Goal: Task Accomplishment & Management: Complete application form

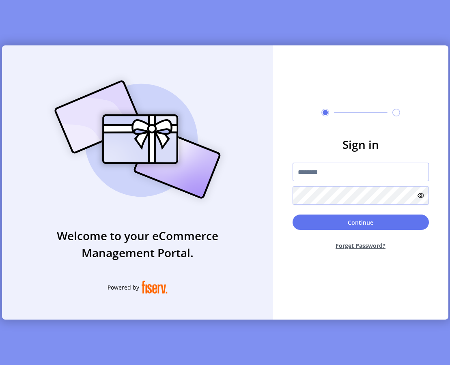
click at [338, 164] on input "text" at bounding box center [361, 172] width 136 height 19
type input "**********"
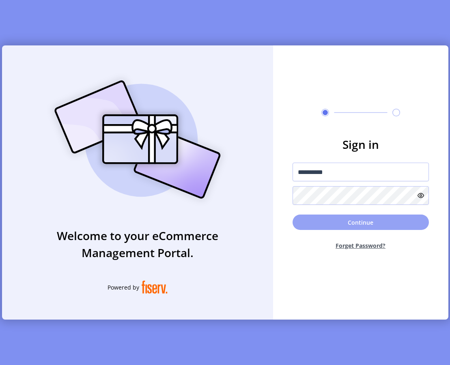
click at [329, 220] on button "Continue" at bounding box center [361, 222] width 136 height 15
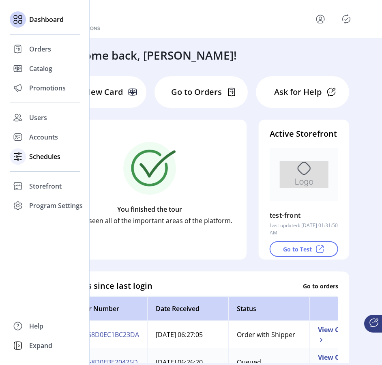
click at [47, 157] on span "Schedules" at bounding box center [44, 157] width 31 height 10
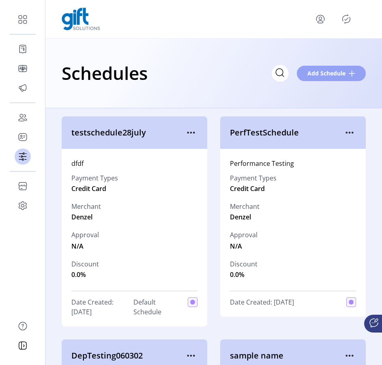
click at [325, 72] on span "Add Schedule" at bounding box center [327, 73] width 38 height 9
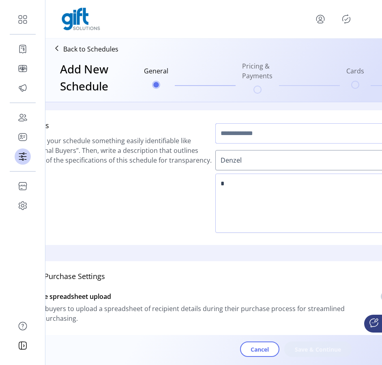
click at [280, 130] on input "text" at bounding box center [307, 133] width 185 height 20
type input "**********"
click at [251, 179] on textarea at bounding box center [307, 203] width 185 height 59
type textarea "*"
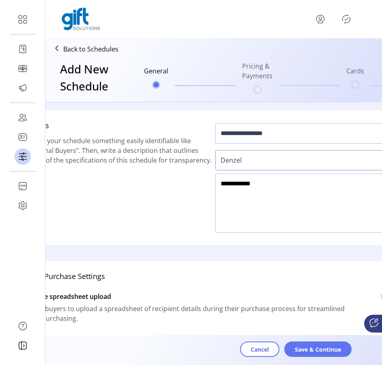
type textarea "**********"
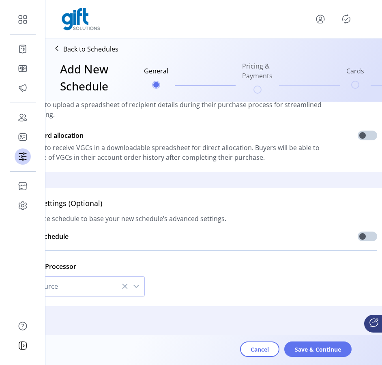
scroll to position [215, 23]
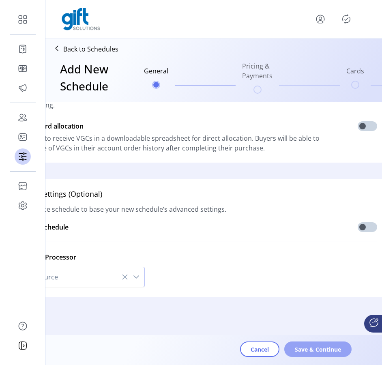
click at [321, 352] on span "Save & Continue" at bounding box center [318, 349] width 46 height 9
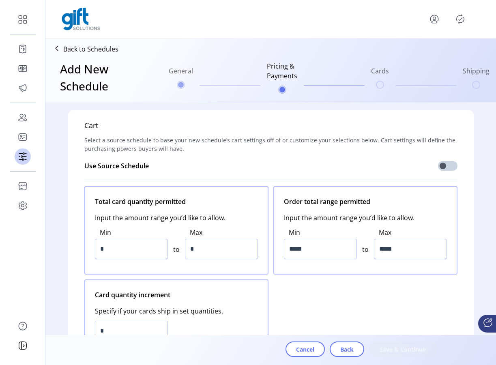
scroll to position [22, 0]
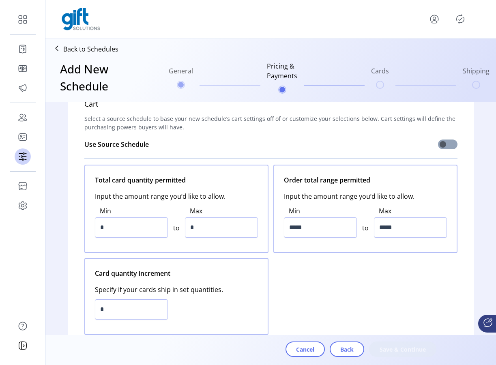
click at [442, 148] on span at bounding box center [447, 145] width 19 height 10
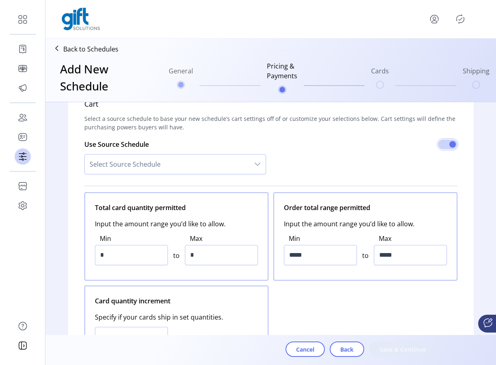
click at [218, 156] on span "Select Source Schedule" at bounding box center [167, 164] width 165 height 19
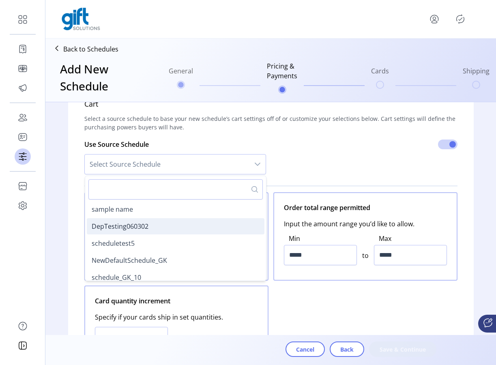
click at [168, 222] on li "DepTesting060302" at bounding box center [176, 226] width 178 height 16
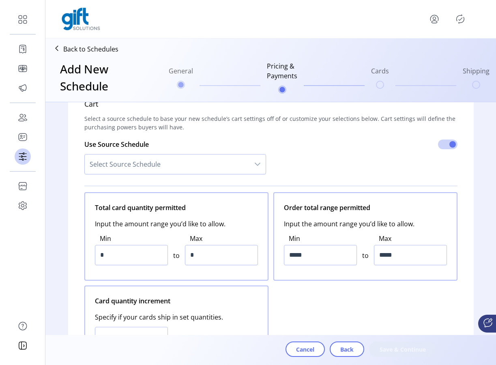
type input "*"
type input "*****"
type input "*********"
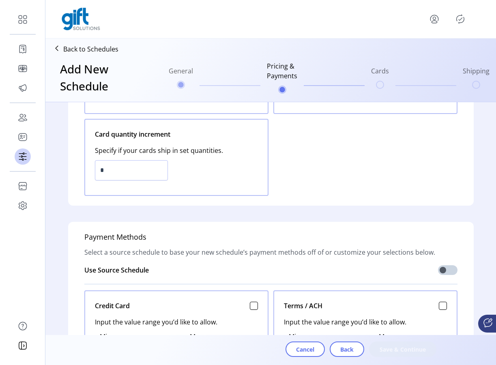
scroll to position [201, 0]
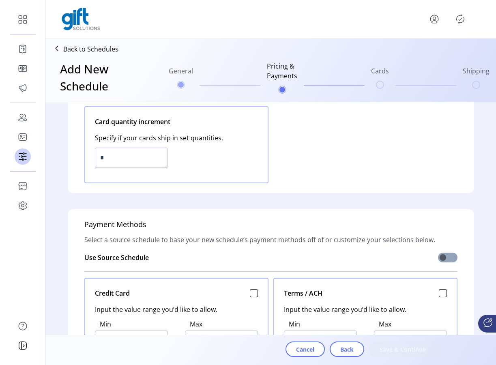
click at [446, 259] on span at bounding box center [447, 258] width 19 height 10
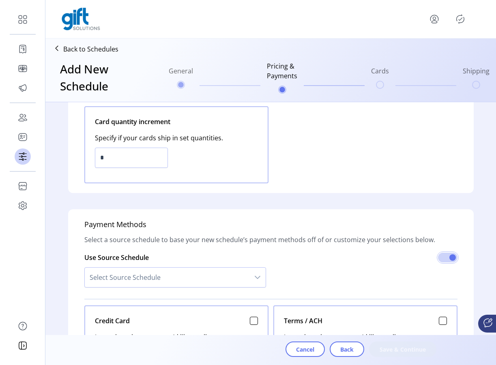
click at [252, 276] on div "dropdown trigger" at bounding box center [258, 277] width 16 height 19
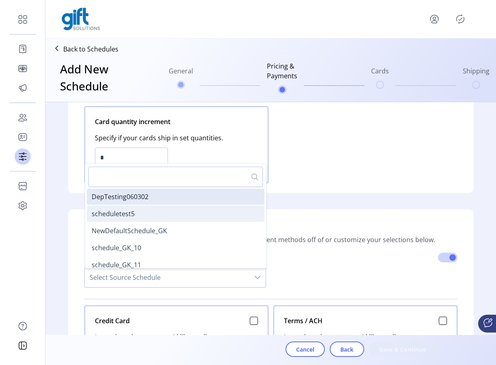
click at [162, 218] on li "scheduletest5" at bounding box center [176, 214] width 178 height 16
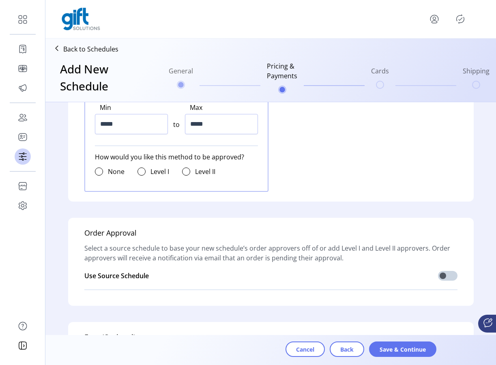
scroll to position [719, 0]
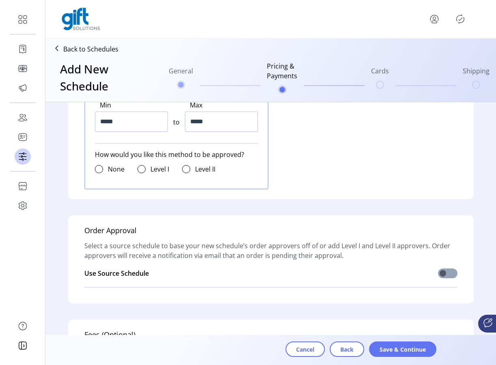
click at [449, 270] on span at bounding box center [447, 274] width 19 height 10
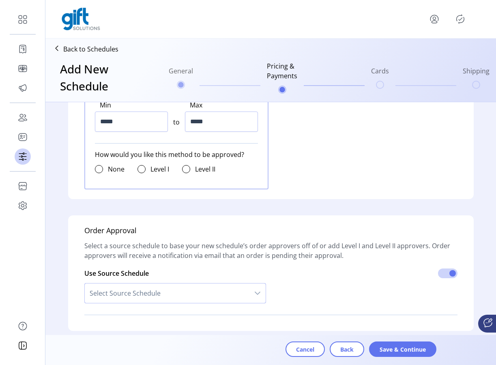
click at [233, 293] on span "Select Source Schedule" at bounding box center [167, 293] width 165 height 19
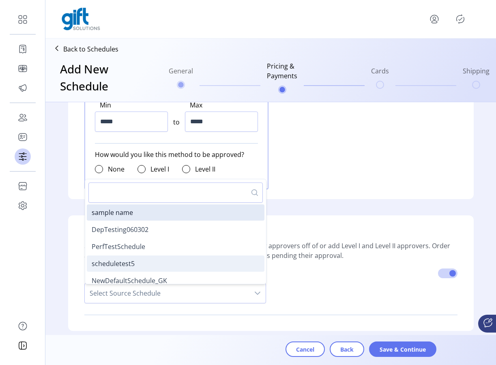
click at [184, 265] on li "scheduletest5" at bounding box center [176, 264] width 178 height 16
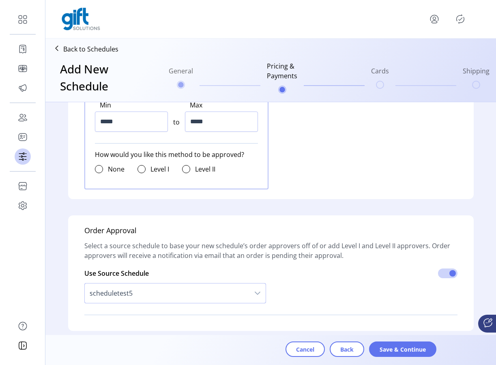
click at [222, 294] on span "scheduletest5" at bounding box center [167, 293] width 165 height 19
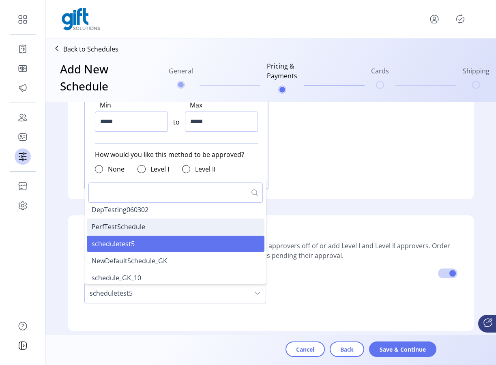
scroll to position [39, 0]
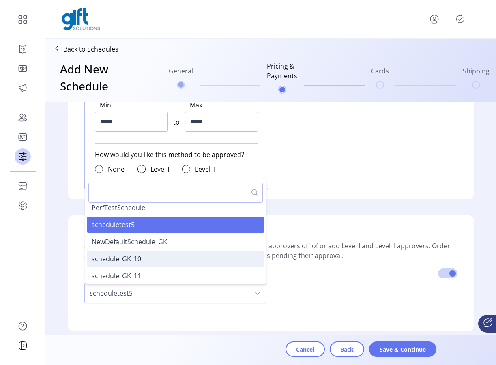
click at [165, 261] on li "schedule_GK_10" at bounding box center [176, 259] width 178 height 16
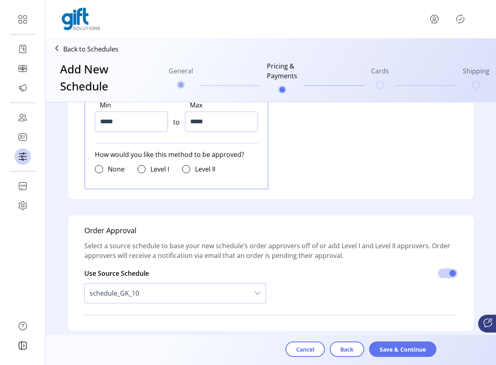
click at [324, 286] on div "Use Source Schedule schedule_GK_10" at bounding box center [270, 285] width 373 height 48
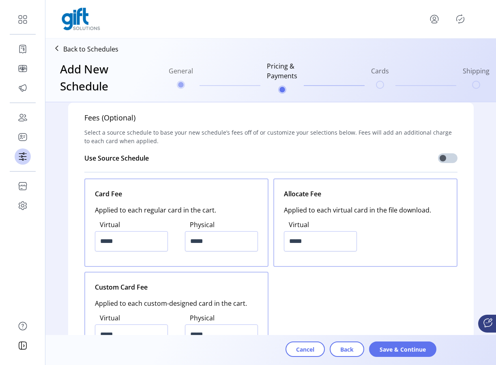
scroll to position [959, 0]
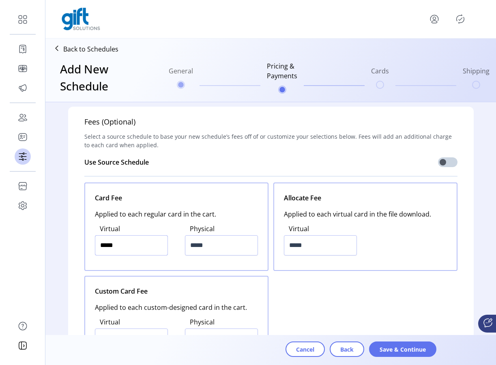
click at [106, 244] on input "*****" at bounding box center [131, 245] width 73 height 20
type input "*****"
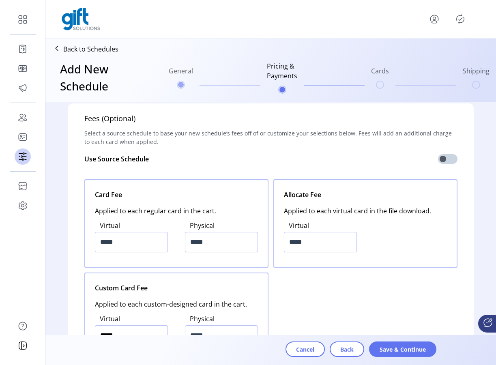
type input "*****"
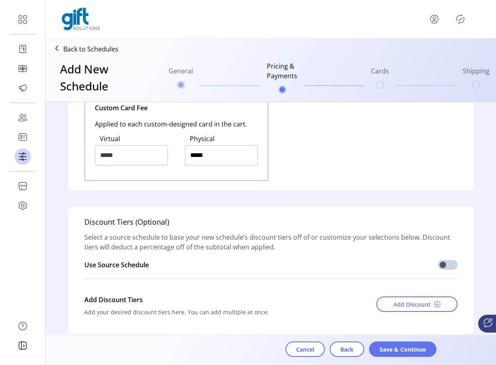
scroll to position [1180, 0]
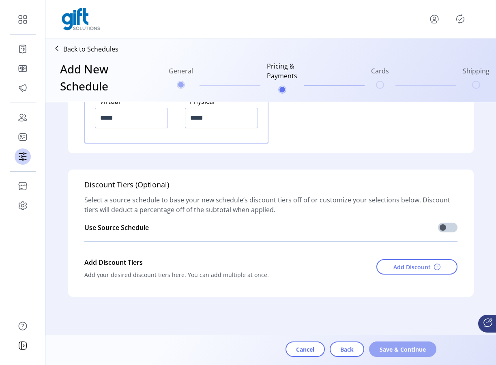
click at [404, 353] on span "Save & Continue" at bounding box center [403, 349] width 46 height 9
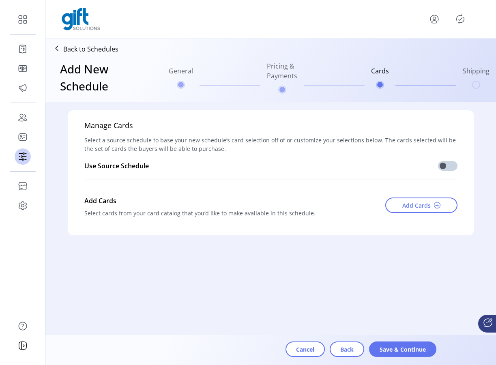
scroll to position [0, 0]
click at [442, 170] on span at bounding box center [447, 166] width 19 height 10
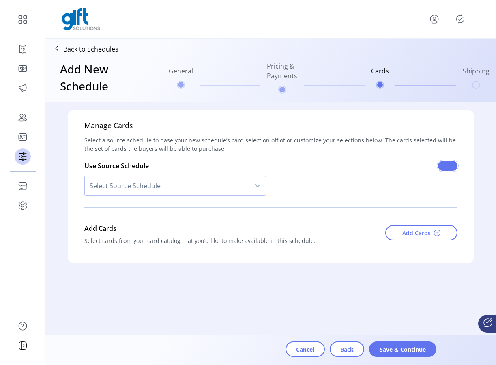
scroll to position [4, 2]
click at [226, 180] on span "Select Source Schedule" at bounding box center [167, 185] width 165 height 19
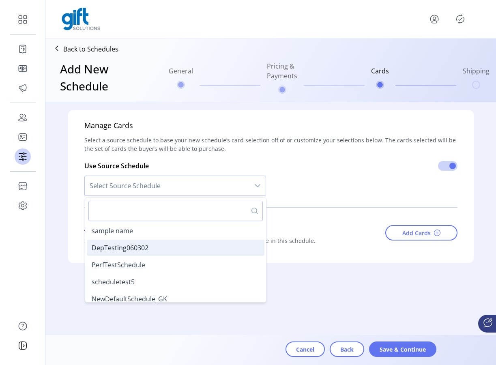
click at [144, 254] on li "DepTesting060302" at bounding box center [176, 248] width 178 height 16
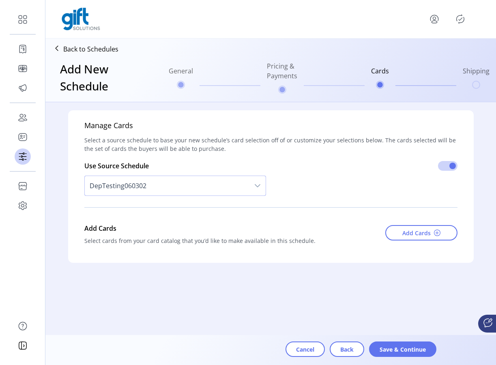
click at [189, 280] on form "Manage Cards Select a source schedule to base your new schedule’s card selectio…" at bounding box center [270, 206] width 451 height 209
click at [394, 349] on span "Save & Continue" at bounding box center [403, 349] width 46 height 9
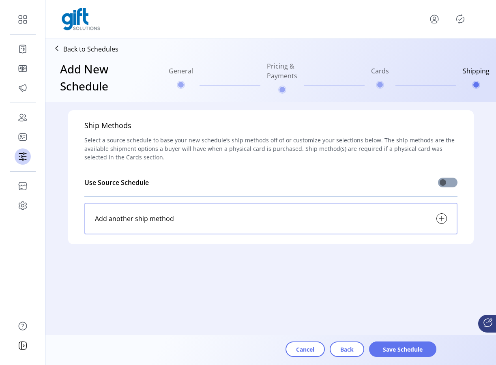
click at [447, 182] on span at bounding box center [447, 183] width 19 height 10
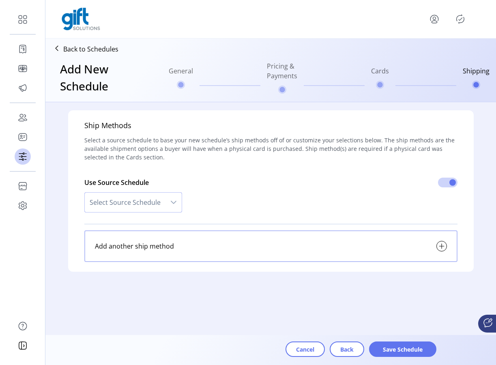
click at [125, 209] on span "Select Source Schedule" at bounding box center [125, 202] width 81 height 19
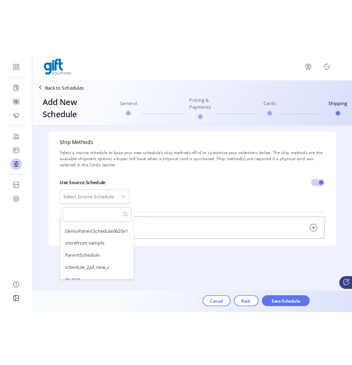
scroll to position [116, 0]
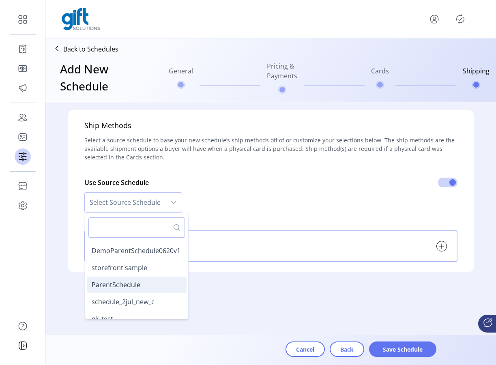
click at [132, 285] on span "ParentSchedule" at bounding box center [116, 284] width 49 height 9
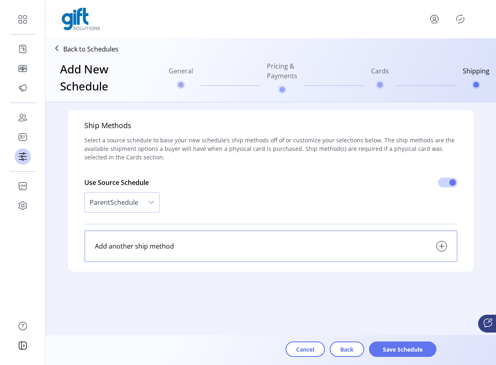
click at [177, 282] on div "Ship Methods Select a source schedule to base your new schedule’s ship methods …" at bounding box center [270, 223] width 451 height 243
click at [406, 353] on span "Save Schedule" at bounding box center [403, 349] width 46 height 9
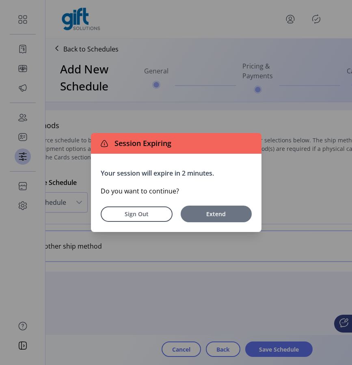
click at [202, 210] on span "Extend" at bounding box center [216, 214] width 63 height 9
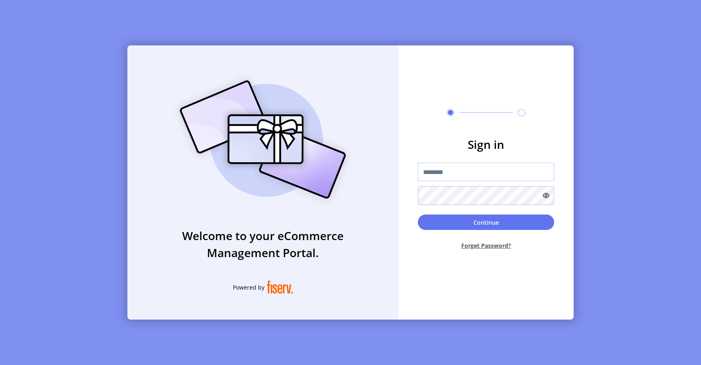
click at [433, 172] on input "text" at bounding box center [486, 172] width 136 height 19
type input "**********"
click at [439, 222] on button "Continue" at bounding box center [486, 222] width 136 height 15
click at [455, 175] on input "text" at bounding box center [486, 172] width 136 height 19
type input "**********"
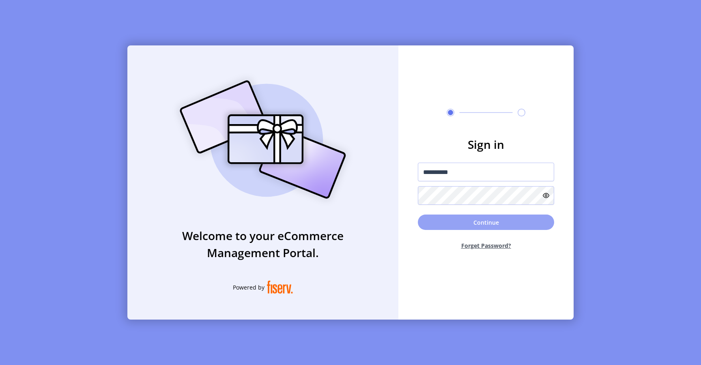
click at [443, 218] on button "Continue" at bounding box center [486, 222] width 136 height 15
